Goal: Check status: Check status

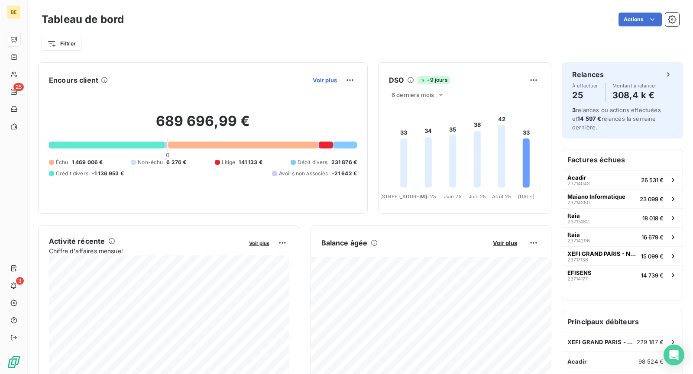
click at [331, 81] on span "Voir plus" at bounding box center [325, 80] width 24 height 7
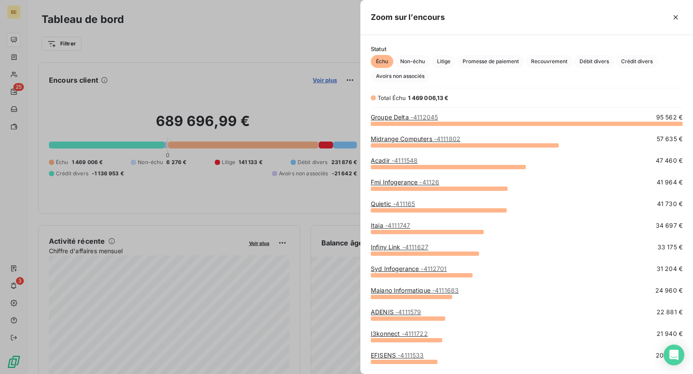
scroll to position [251, 333]
click at [405, 118] on link "Groupe Delta - 4112045" at bounding box center [404, 116] width 67 height 7
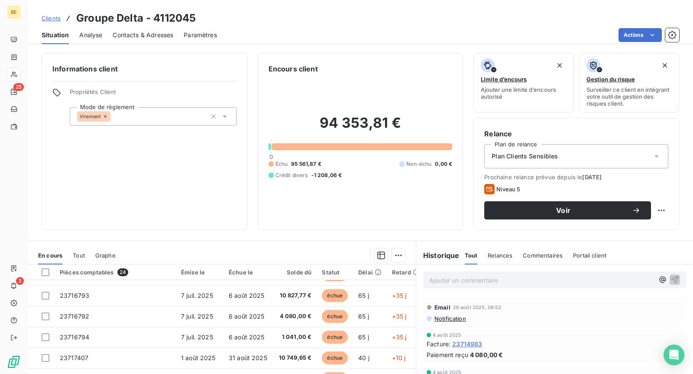
click at [155, 34] on span "Contacts & Adresses" at bounding box center [143, 35] width 61 height 9
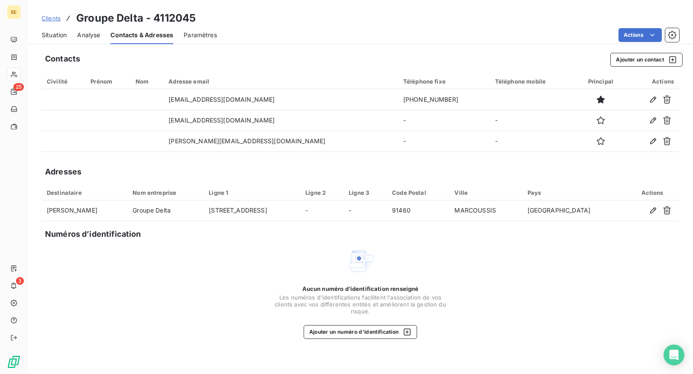
click at [48, 19] on span "Clients" at bounding box center [51, 18] width 19 height 7
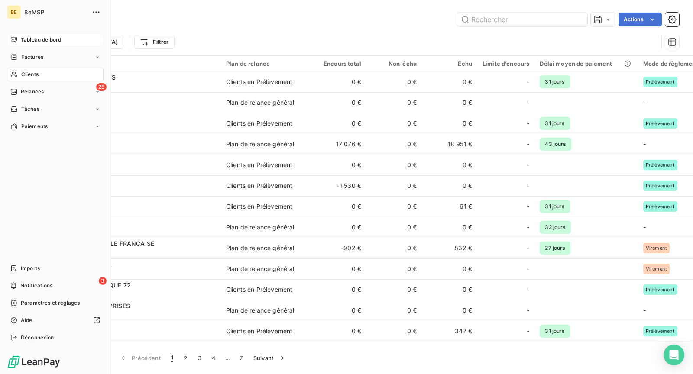
click at [31, 39] on span "Tableau de bord" at bounding box center [41, 40] width 40 height 8
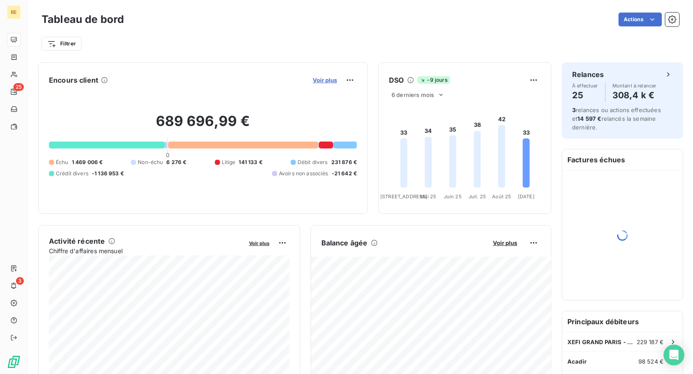
click at [322, 81] on span "Voir plus" at bounding box center [325, 80] width 24 height 7
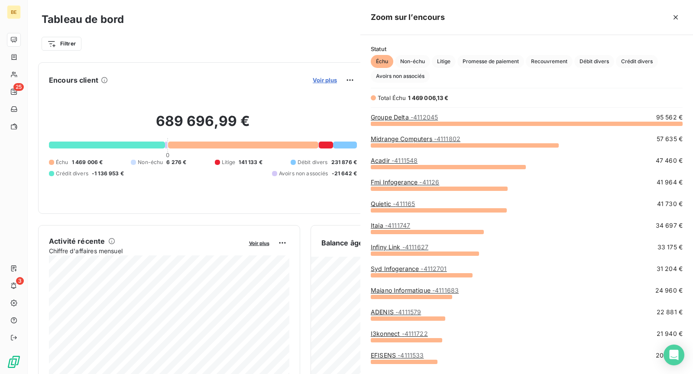
scroll to position [251, 333]
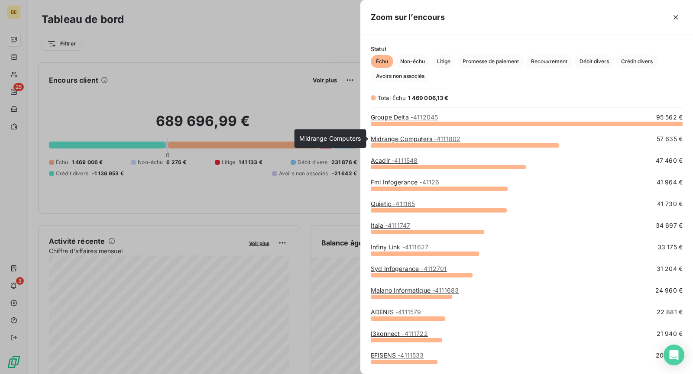
click at [433, 136] on link "Midrange Computers - 4111802" at bounding box center [416, 138] width 90 height 7
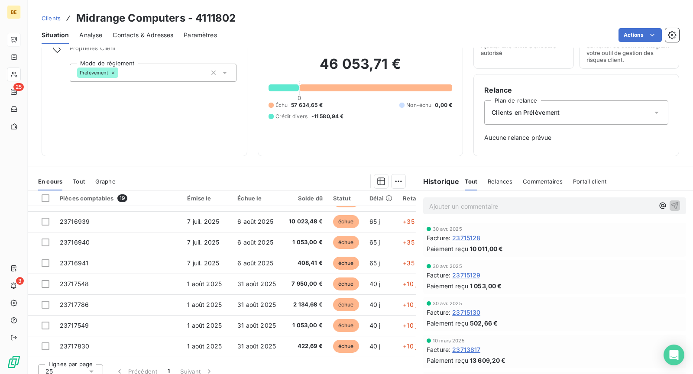
scroll to position [52, 0]
